Goal: Task Accomplishment & Management: Manage account settings

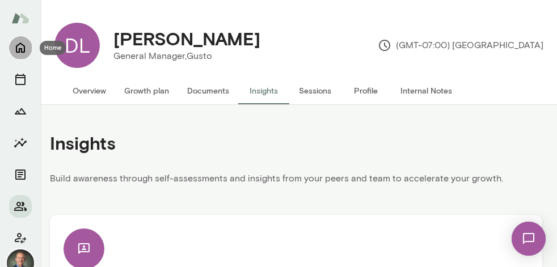
click at [19, 47] on icon "Home" at bounding box center [21, 48] width 14 height 14
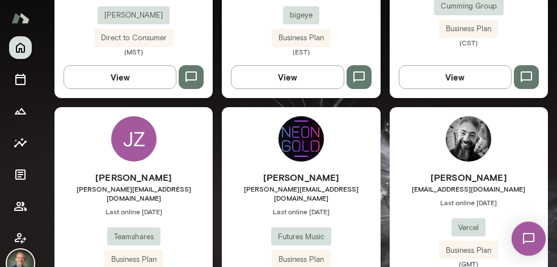
scroll to position [1350, 0]
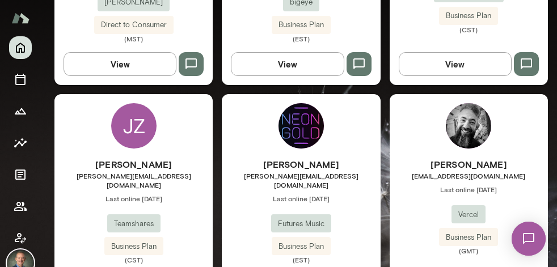
click at [241, 192] on div "Derek Davies derek@neongoldrecords.com Last online September 3 Futures Music Bu…" at bounding box center [301, 211] width 158 height 107
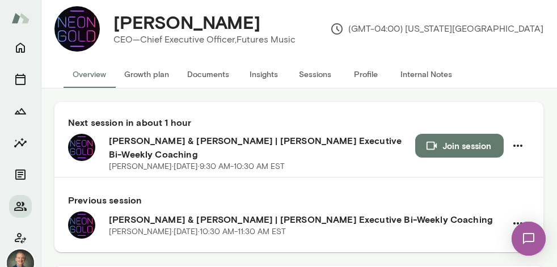
scroll to position [24, 0]
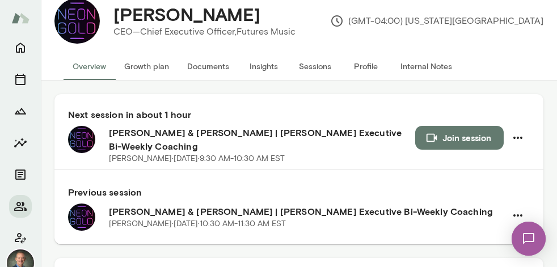
click at [312, 67] on button "Sessions" at bounding box center [314, 66] width 51 height 27
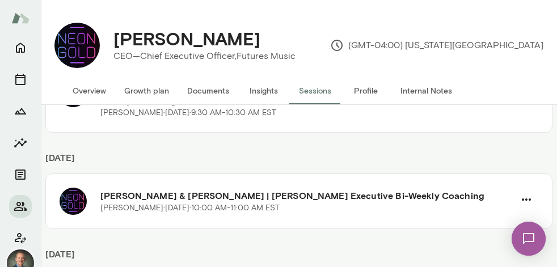
scroll to position [61, 0]
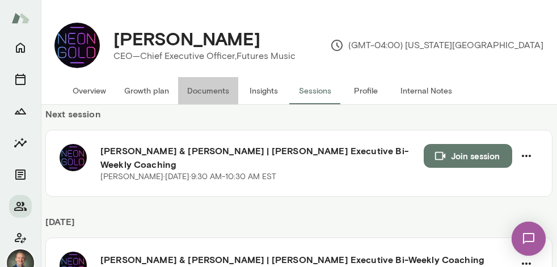
click at [215, 92] on button "Documents" at bounding box center [208, 90] width 60 height 27
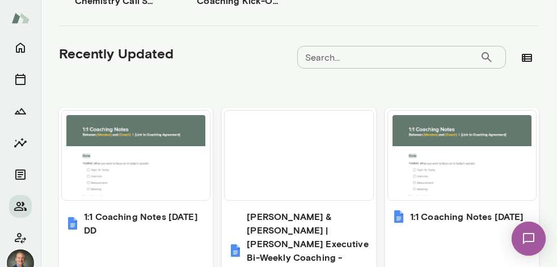
scroll to position [470, 0]
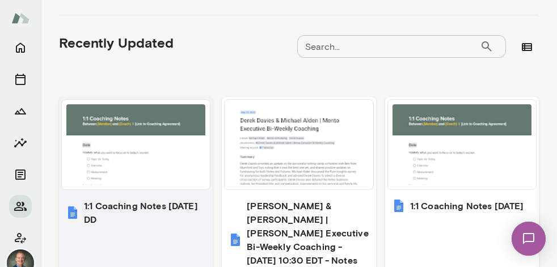
click at [197, 189] on div at bounding box center [136, 145] width 148 height 90
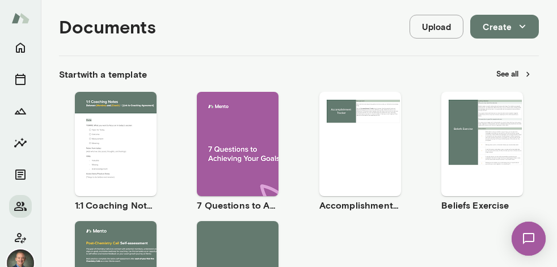
scroll to position [0, 0]
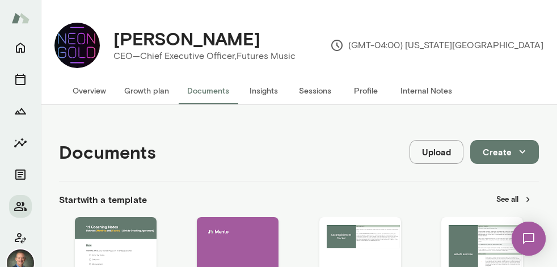
click at [265, 91] on button "Insights" at bounding box center [263, 90] width 51 height 27
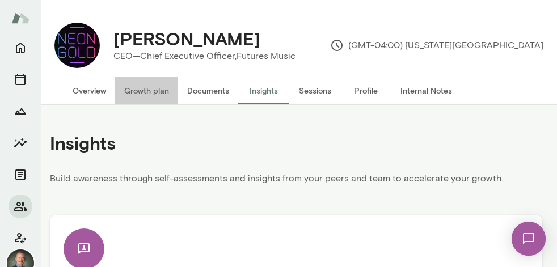
click at [153, 90] on button "Growth plan" at bounding box center [146, 90] width 63 height 27
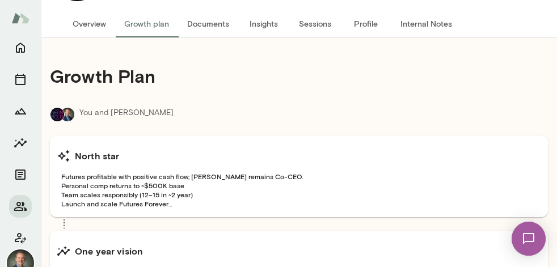
scroll to position [66, 0]
